Goal: Task Accomplishment & Management: Use online tool/utility

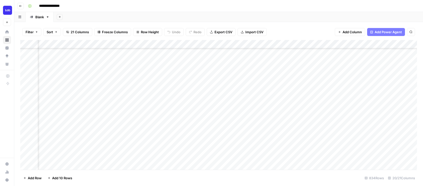
scroll to position [134, 621]
click at [176, 131] on div "Add Column" at bounding box center [218, 105] width 396 height 130
click at [124, 130] on div "Add Column" at bounding box center [218, 105] width 396 height 130
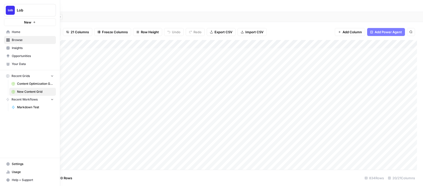
click at [21, 84] on span "Content Optimization Grid" at bounding box center [35, 84] width 37 height 5
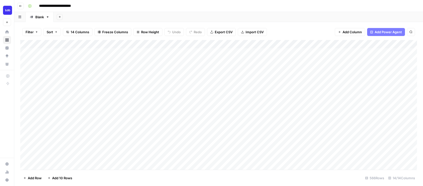
click at [215, 141] on div "Add Column" at bounding box center [218, 105] width 396 height 130
click at [267, 43] on div "Add Column" at bounding box center [218, 105] width 396 height 130
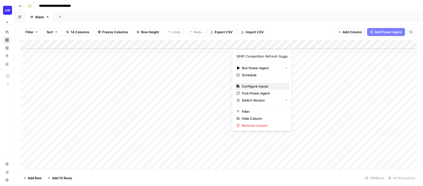
click at [250, 83] on button "Configure Inputs" at bounding box center [261, 86] width 55 height 7
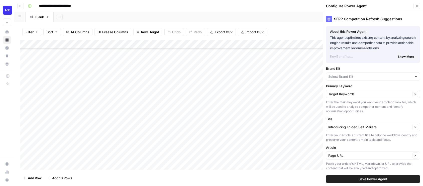
type input "Lob"
click at [416, 7] on icon "button" at bounding box center [416, 6] width 3 height 3
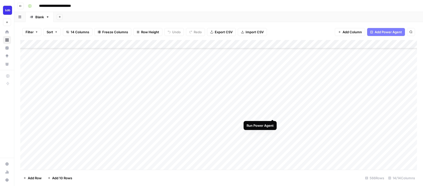
click at [274, 114] on div "Add Column" at bounding box center [218, 105] width 396 height 130
click at [164, 122] on div "Add Column" at bounding box center [218, 105] width 396 height 130
click at [164, 131] on div "Add Column" at bounding box center [218, 105] width 396 height 130
click at [208, 131] on div "Add Column" at bounding box center [218, 105] width 396 height 130
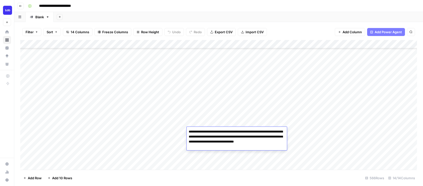
click at [204, 111] on div "Add Column" at bounding box center [218, 105] width 396 height 130
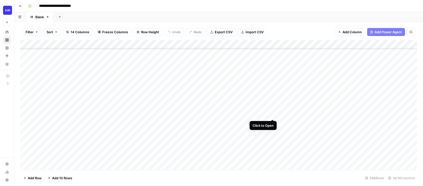
click at [272, 114] on div "Add Column" at bounding box center [218, 105] width 396 height 130
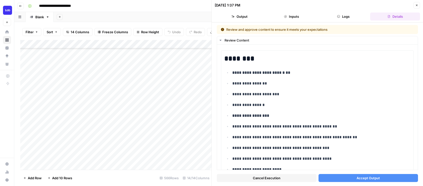
click at [351, 179] on button "Accept Output" at bounding box center [368, 178] width 100 height 8
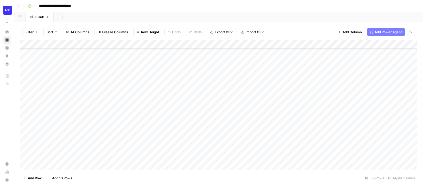
click at [345, 115] on div "Add Column" at bounding box center [218, 105] width 396 height 130
click at [136, 123] on div "Add Column" at bounding box center [218, 105] width 396 height 130
click at [267, 42] on div "Add Column" at bounding box center [218, 105] width 396 height 130
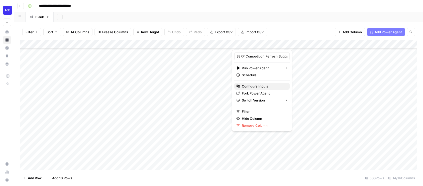
click at [247, 86] on span "Configure Inputs" at bounding box center [264, 86] width 44 height 5
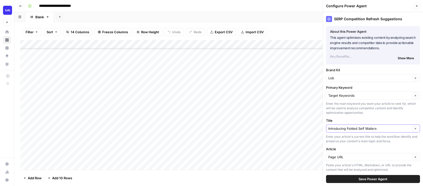
click at [417, 128] on button "Clear" at bounding box center [415, 129] width 6 height 6
click at [383, 128] on input "Title" at bounding box center [370, 128] width 84 height 5
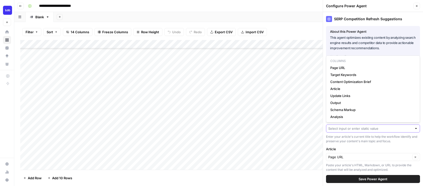
paste input "Top 7 Direct Mail Trends for 2025"
type input "Top 7 Direct Mail Trends for 2025"
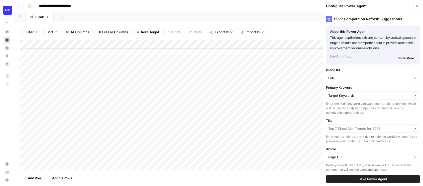
click at [362, 179] on span "Save Power Agent" at bounding box center [372, 179] width 29 height 5
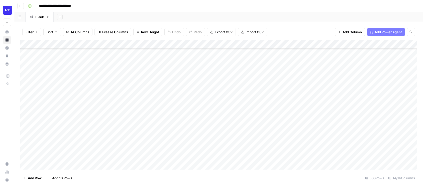
click at [256, 123] on div "Add Column" at bounding box center [218, 105] width 396 height 130
click at [386, 114] on div "Add Column" at bounding box center [218, 105] width 396 height 130
click at [249, 114] on div "Add Column" at bounding box center [218, 105] width 396 height 130
click at [88, 123] on div "Add Column" at bounding box center [218, 105] width 396 height 130
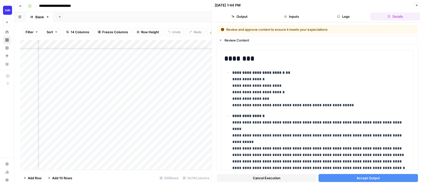
click at [355, 180] on button "Accept Output" at bounding box center [368, 178] width 100 height 8
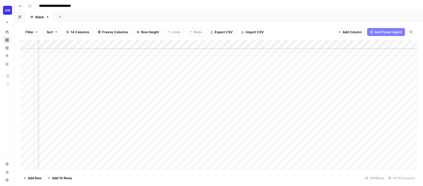
click at [159, 122] on div "Add Column" at bounding box center [218, 105] width 396 height 130
click at [103, 123] on div "Add Column" at bounding box center [218, 105] width 396 height 130
click at [138, 131] on div "Add Column" at bounding box center [218, 105] width 396 height 130
click at [267, 43] on div "Add Column" at bounding box center [218, 105] width 396 height 130
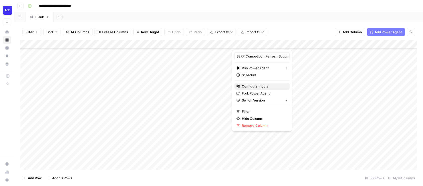
click at [246, 86] on span "Configure Inputs" at bounding box center [264, 86] width 44 height 5
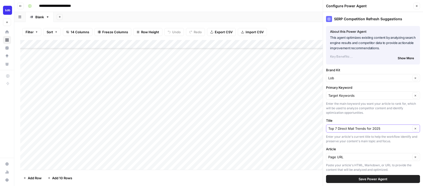
click at [415, 127] on icon "button" at bounding box center [415, 128] width 3 height 3
click at [392, 127] on input "Title" at bounding box center [370, 128] width 84 height 5
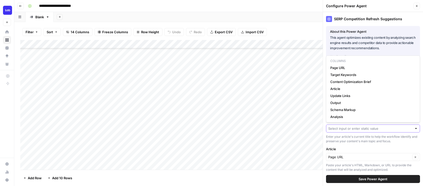
paste input "Humans of Lob: [PERSON_NAME]"
type input "Humans of Lob: [PERSON_NAME]"
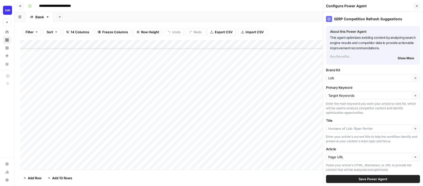
type input "Humans of Lob: [PERSON_NAME]"
click at [386, 179] on span "Save Power Agent" at bounding box center [372, 179] width 29 height 5
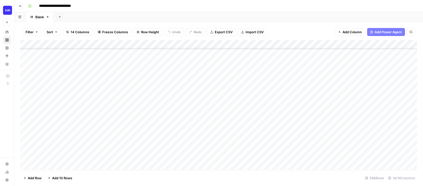
click at [253, 132] on div "Add Column" at bounding box center [218, 105] width 396 height 130
click at [379, 133] on div "Add Column" at bounding box center [218, 105] width 396 height 130
click at [137, 114] on div "Add Column" at bounding box center [218, 105] width 396 height 130
click at [379, 133] on div "Add Column" at bounding box center [218, 105] width 396 height 130
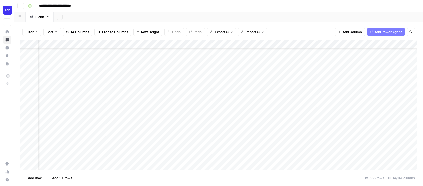
click at [225, 45] on div "Add Column" at bounding box center [218, 105] width 396 height 130
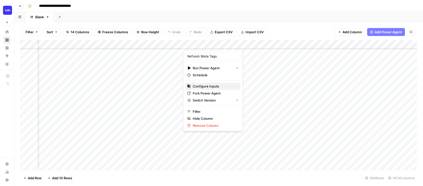
click at [209, 85] on span "Configure Inputs" at bounding box center [214, 86] width 44 height 5
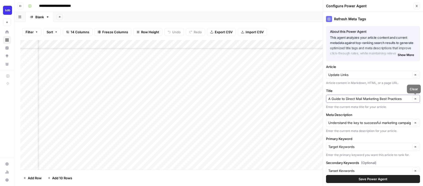
click at [414, 98] on icon "button" at bounding box center [415, 99] width 3 height 3
click at [372, 101] on div at bounding box center [373, 99] width 94 height 8
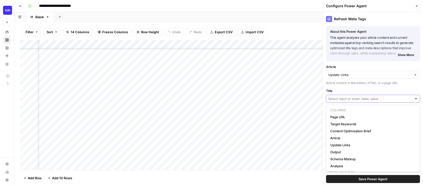
paste input "Introducing Folded Self Mailers"
type input "Introducing Folded Self Mailers"
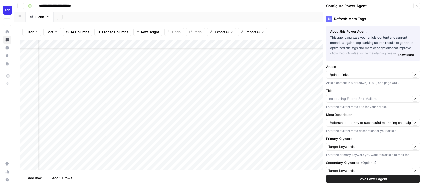
type input "Introducing Folded Self Mailers"
click at [416, 121] on button "Clear" at bounding box center [415, 123] width 6 height 6
click at [400, 124] on input "Meta Description" at bounding box center [370, 122] width 84 height 5
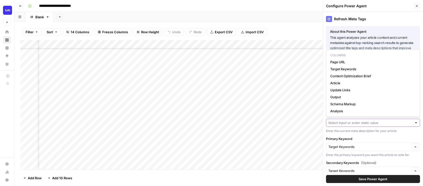
paste input "Ready to wow your customers with self mailers? This eye-catching form factor ha…"
type input "Ready to wow your customers with self mailers? This eye-catching form factor ha…"
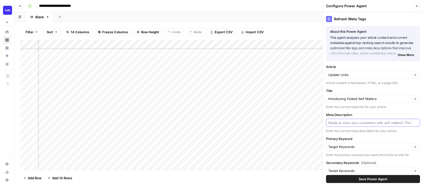
scroll to position [0, 0]
type input "Ready to wow your customers with self mailers? This eye"
click at [383, 180] on span "Save Power Agent" at bounding box center [372, 179] width 29 height 5
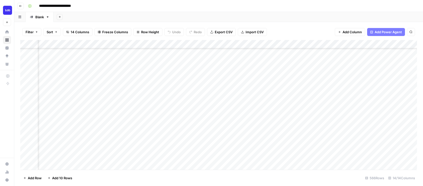
click at [209, 114] on div "Add Column" at bounding box center [218, 105] width 396 height 130
click at [116, 122] on div "Add Column" at bounding box center [218, 105] width 396 height 130
click at [153, 130] on div "Add Column" at bounding box center [218, 105] width 396 height 130
click at [304, 114] on div "Add Column" at bounding box center [218, 105] width 396 height 130
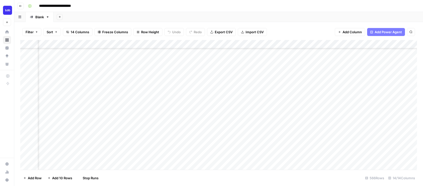
click at [345, 125] on div "Add Column" at bounding box center [218, 105] width 396 height 130
click at [138, 122] on div "Add Column" at bounding box center [218, 105] width 396 height 130
click at [381, 125] on div "Add Column" at bounding box center [218, 105] width 396 height 130
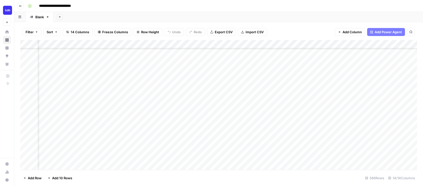
click at [276, 43] on div "Add Column" at bounding box center [218, 105] width 396 height 130
click at [225, 44] on div "Add Column" at bounding box center [218, 105] width 396 height 130
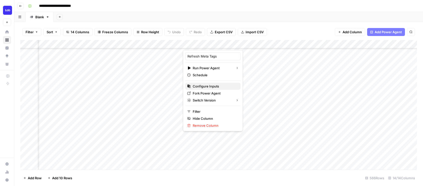
click at [214, 86] on span "Configure Inputs" at bounding box center [214, 86] width 44 height 5
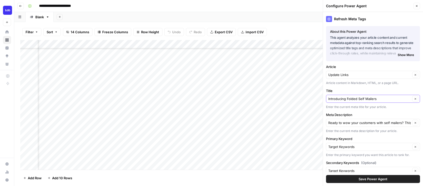
click at [415, 100] on button "Clear" at bounding box center [415, 99] width 6 height 6
click at [389, 100] on input "Title" at bounding box center [370, 98] width 84 height 5
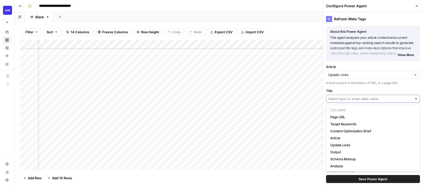
paste input "Top 7 Direct Mail Trends for 2025"
type input "Top 7 Direct Mail Trends for 2025"
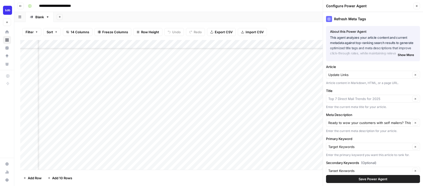
type input "Top 7 Direct Mail Trends for 2025"
click at [416, 124] on button "Clear" at bounding box center [415, 123] width 6 height 6
click at [370, 125] on div at bounding box center [373, 123] width 94 height 8
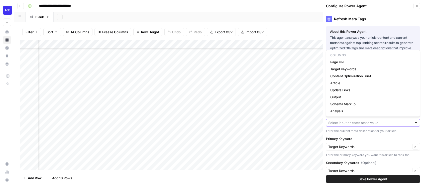
paste input "Explore 2025&#x27;s direct mail &amp; omnichannel marketing trends: AI personal…"
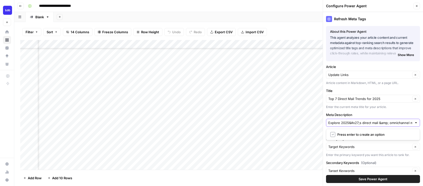
scroll to position [0, 156]
click at [376, 121] on input "Explore 2025&#x27;s direct mail &amp; omnichannel marketing trends: AI personal…" at bounding box center [370, 122] width 84 height 5
type input "Explore 2025's direct mail &amp; omnichannel marketing trends: AI personalizati…"
click at [390, 122] on input "Explore 2025's direct mail &amp; omnichannel marketing trends: AI personalizati…" at bounding box center [370, 122] width 84 height 5
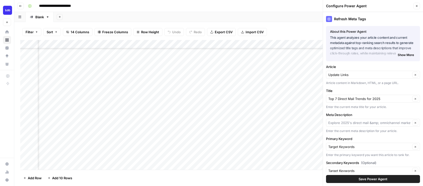
type input "Explore 2025's direct mail &amp; omnichannel marketing trends: AI personalizati…"
click at [371, 179] on span "Save Power Agent" at bounding box center [372, 179] width 29 height 5
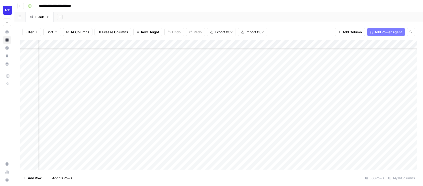
click at [210, 122] on div "Add Column" at bounding box center [218, 105] width 396 height 130
click at [160, 131] on div "Add Column" at bounding box center [218, 105] width 396 height 130
click at [169, 131] on div "Add Column" at bounding box center [218, 105] width 396 height 130
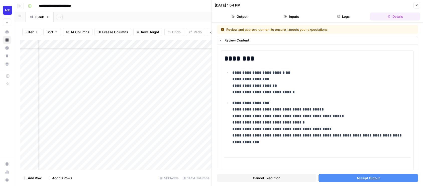
click at [339, 182] on div "Cancel Execution Accept Output" at bounding box center [317, 177] width 201 height 14
click at [342, 179] on button "Accept Output" at bounding box center [368, 178] width 100 height 8
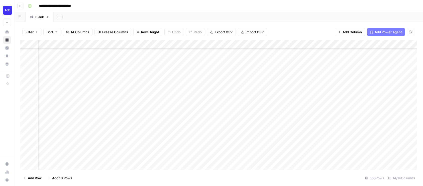
click at [406, 122] on div "Add Column" at bounding box center [218, 105] width 396 height 130
click at [304, 122] on div "Add Column" at bounding box center [218, 105] width 396 height 130
click at [240, 131] on div "Add Column" at bounding box center [218, 105] width 396 height 130
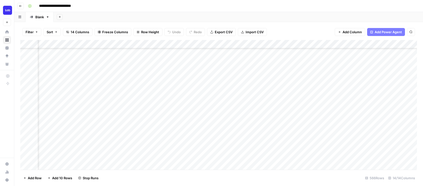
scroll to position [57, 86]
click at [221, 132] on div "Add Column" at bounding box center [218, 105] width 396 height 130
click at [221, 131] on div "Add Column" at bounding box center [218, 105] width 396 height 130
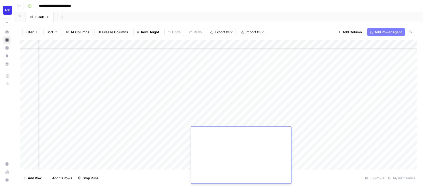
click at [179, 132] on div "Add Column" at bounding box center [218, 105] width 396 height 130
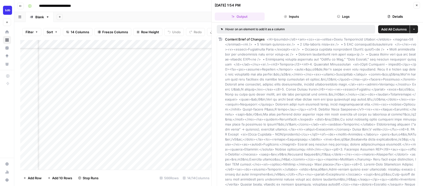
click at [418, 6] on button "Close" at bounding box center [416, 5] width 7 height 7
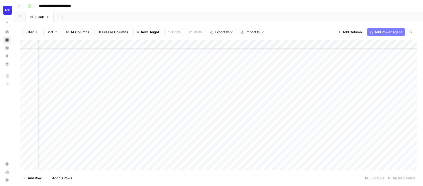
click at [386, 132] on div "Add Column" at bounding box center [218, 105] width 396 height 130
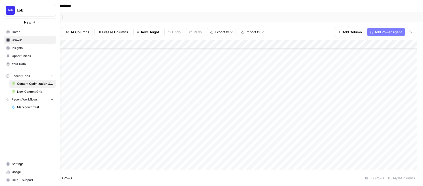
click at [23, 93] on span "New Content Grid" at bounding box center [35, 92] width 37 height 5
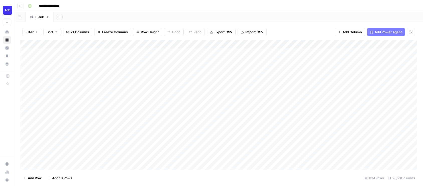
click at [308, 87] on div "Add Column" at bounding box center [218, 105] width 396 height 130
click at [303, 123] on div "Add Column" at bounding box center [218, 105] width 396 height 130
click at [304, 123] on div "Add Column" at bounding box center [218, 105] width 396 height 130
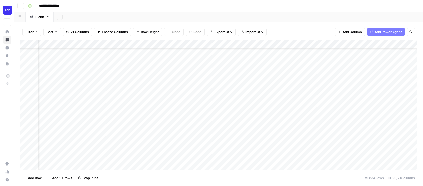
click at [253, 131] on div "Add Column" at bounding box center [218, 105] width 396 height 130
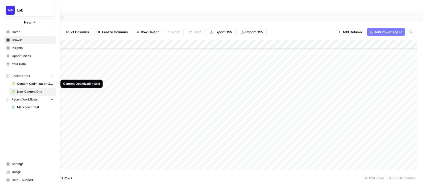
click at [34, 84] on span "Content Optimization Grid" at bounding box center [35, 84] width 37 height 5
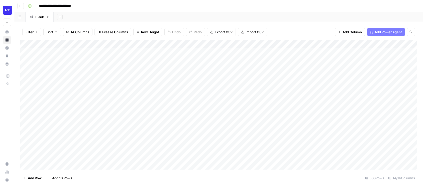
click at [303, 153] on div "Add Column" at bounding box center [218, 105] width 396 height 130
click at [356, 148] on div "Add Column" at bounding box center [218, 105] width 396 height 130
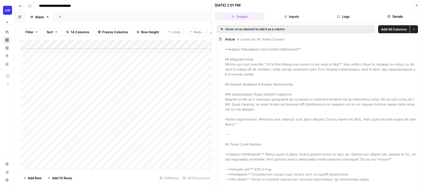
click at [416, 6] on icon "button" at bounding box center [416, 5] width 3 height 3
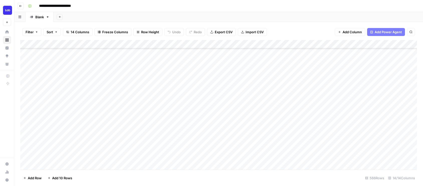
click at [382, 147] on div "Add Column" at bounding box center [218, 105] width 396 height 130
click at [295, 148] on div "Add Column" at bounding box center [218, 105] width 396 height 130
click at [61, 150] on div "Add Column" at bounding box center [218, 105] width 396 height 130
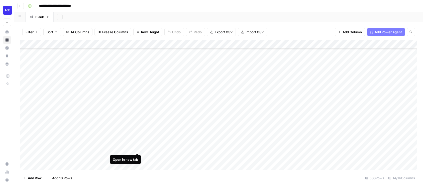
click at [138, 147] on div "Add Column" at bounding box center [218, 105] width 396 height 130
click at [384, 149] on div "Add Column" at bounding box center [218, 105] width 396 height 130
click at [270, 44] on div "Add Column" at bounding box center [218, 105] width 396 height 130
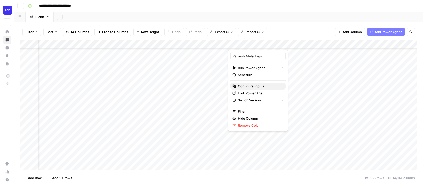
click at [254, 87] on span "Configure Inputs" at bounding box center [260, 86] width 44 height 5
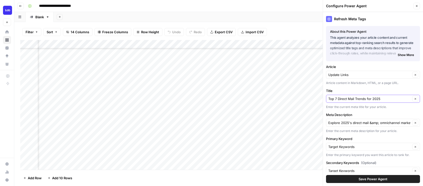
click at [415, 100] on icon "button" at bounding box center [415, 99] width 3 height 3
click at [390, 100] on input "Title" at bounding box center [370, 98] width 84 height 5
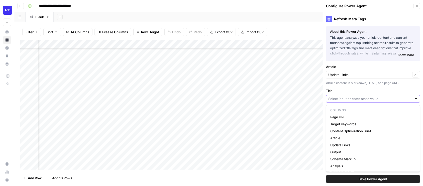
paste input "Humans of Lob: [PERSON_NAME]"
type input "Humans of Lob: [PERSON_NAME]"
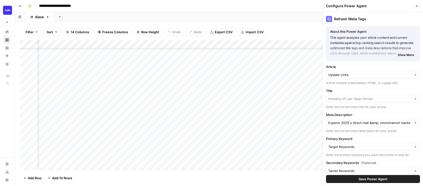
type input "Humans of Lob: [PERSON_NAME]"
click at [414, 123] on icon "button" at bounding box center [415, 123] width 3 height 3
click at [383, 123] on input "Meta Description" at bounding box center [370, 122] width 84 height 5
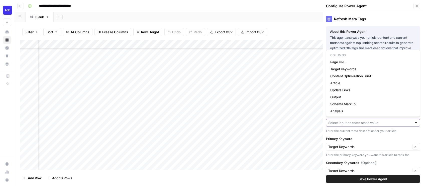
paste input "Learn more about the Lob team! Get to know Lob&#x27;s COO, Ryan Ferrier, in thi…"
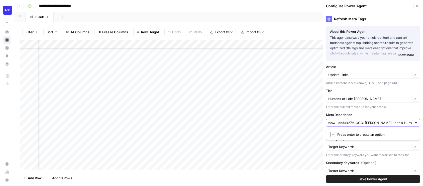
scroll to position [0, 0]
drag, startPoint x: 365, startPoint y: 123, endPoint x: 321, endPoint y: 119, distance: 44.5
click at [321, 119] on div "**********" at bounding box center [218, 93] width 408 height 186
click at [387, 123] on input "Learn more about the Lob team! Get to know Lob&#x27;s COO, Ryan Ferrier, in thi…" at bounding box center [370, 122] width 84 height 5
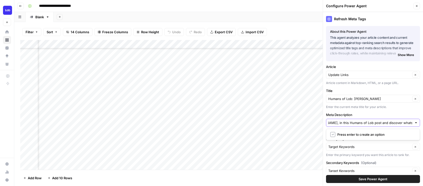
type input "Learn more about the Lob team! Get to know Lob's COO, Ryan Ferrier, in this Hum…"
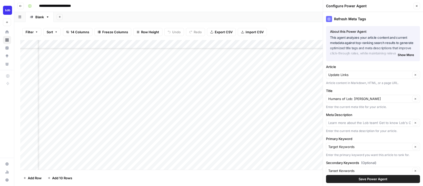
type input "Learn more about the Lob team! Get to know Lob's COO, Ryan Ferrier, in this Hum…"
click at [399, 179] on button "Save Power Agent" at bounding box center [373, 179] width 94 height 8
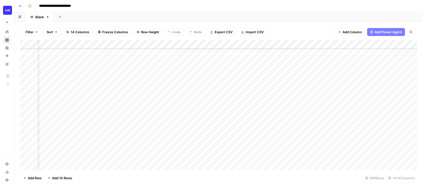
click at [256, 149] on div "Add Column" at bounding box center [218, 105] width 396 height 130
click at [291, 146] on div "Add Column" at bounding box center [218, 105] width 396 height 130
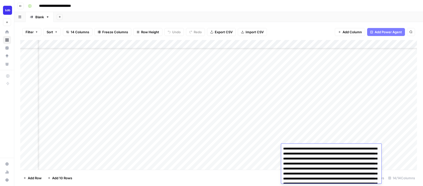
drag, startPoint x: 349, startPoint y: 172, endPoint x: 327, endPoint y: 118, distance: 58.2
click at [327, 118] on body "**********" at bounding box center [211, 93] width 423 height 186
click at [320, 162] on textarea "**********" at bounding box center [331, 173] width 100 height 57
click at [347, 163] on textarea "**********" at bounding box center [331, 173] width 100 height 57
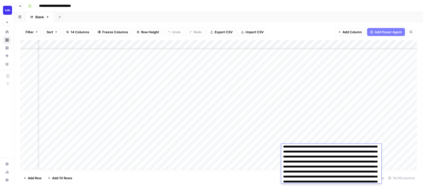
scroll to position [19, 0]
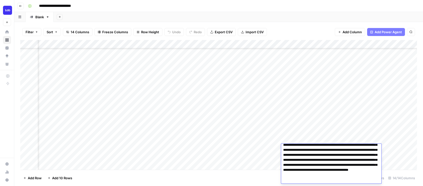
click at [407, 153] on div "Add Column" at bounding box center [218, 105] width 396 height 130
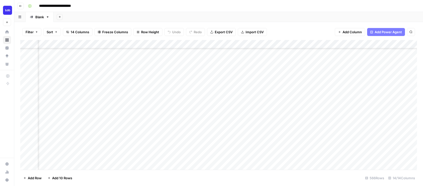
click at [348, 147] on div "Add Column" at bounding box center [218, 105] width 396 height 130
click at [137, 97] on div "Add Column" at bounding box center [218, 105] width 396 height 130
click at [137, 88] on div "Add Column" at bounding box center [218, 105] width 396 height 130
click at [137, 105] on div "Add Column" at bounding box center [218, 105] width 396 height 130
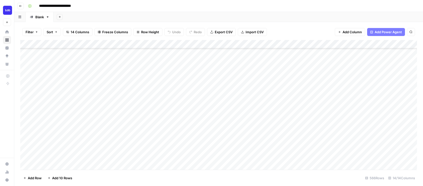
click at [121, 132] on div "Add Column" at bounding box center [218, 105] width 396 height 130
click at [121, 130] on div "Add Column" at bounding box center [218, 105] width 396 height 130
click at [127, 121] on div "Add Column" at bounding box center [218, 105] width 396 height 130
click at [138, 131] on div "Add Column" at bounding box center [218, 105] width 396 height 130
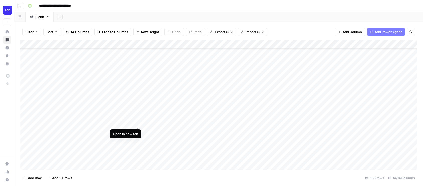
click at [138, 122] on div "Add Column" at bounding box center [218, 105] width 396 height 130
click at [138, 114] on div "Add Column" at bounding box center [218, 105] width 396 height 130
click at [137, 106] on div "Add Column" at bounding box center [218, 105] width 396 height 130
click at [138, 97] on div "Add Column" at bounding box center [218, 105] width 396 height 130
click at [138, 88] on div "Add Column" at bounding box center [218, 105] width 396 height 130
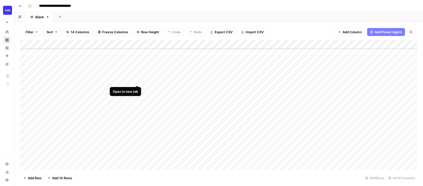
click at [137, 81] on div "Add Column" at bounding box center [218, 105] width 396 height 130
click at [137, 72] on div "Add Column" at bounding box center [218, 105] width 396 height 130
click at [380, 102] on div "Add Column" at bounding box center [218, 105] width 396 height 130
